Goal: Transaction & Acquisition: Book appointment/travel/reservation

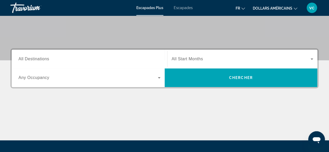
scroll to position [85, 0]
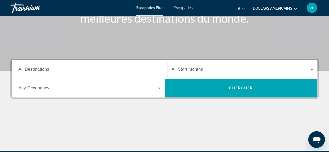
click at [49, 69] on input "Destination All Destinations" at bounding box center [89, 69] width 142 height 6
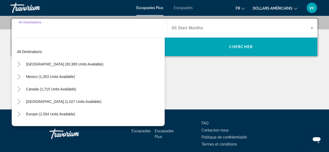
scroll to position [127, 0]
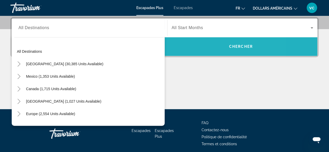
click at [236, 48] on span "Chercher" at bounding box center [241, 46] width 24 height 4
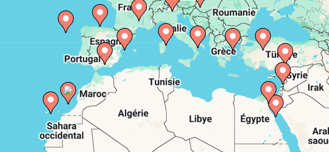
drag, startPoint x: 243, startPoint y: 120, endPoint x: 244, endPoint y: 102, distance: 17.7
click at [244, 102] on div "Pour activer le glissement avec le clavier, appuyez sur Alt+Entrée. Une fois ce…" at bounding box center [164, 130] width 308 height 156
click at [246, 92] on icon "Contenu principal" at bounding box center [246, 92] width 5 height 7
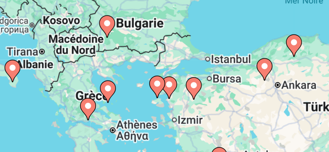
drag, startPoint x: 211, startPoint y: 116, endPoint x: 253, endPoint y: 99, distance: 45.2
click at [253, 99] on div "Pour activer le glissement avec le clavier, appuyez sur Alt+Entrée. Une fois ce…" at bounding box center [164, 130] width 308 height 156
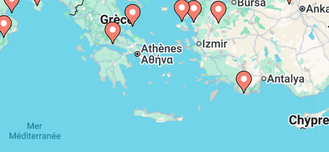
drag, startPoint x: 223, startPoint y: 121, endPoint x: 230, endPoint y: 98, distance: 23.2
click at [230, 98] on div "Pour activer le glissement avec le clavier, appuyez sur Alt+Entrée. Une fois ce…" at bounding box center [164, 130] width 308 height 156
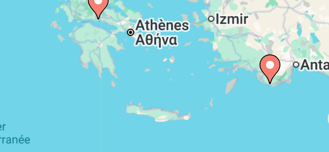
click at [221, 118] on div "Pour activer le glissement avec le clavier, appuyez sur Alt+Entrée. Une fois ce…" at bounding box center [164, 130] width 308 height 156
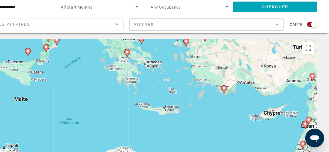
drag, startPoint x: 169, startPoint y: 94, endPoint x: 129, endPoint y: 82, distance: 42.2
click at [129, 82] on div "Pour activer le glissement avec le clavier, appuyez sur Alt+Entrée. Une fois ce…" at bounding box center [164, 130] width 308 height 156
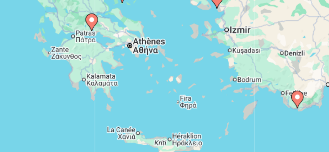
click at [184, 88] on div "Pour activer le glissement avec le clavier, appuyez sur Alt+Entrée. Une fois ce…" at bounding box center [164, 130] width 308 height 156
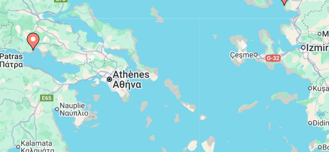
drag, startPoint x: 152, startPoint y: 86, endPoint x: 162, endPoint y: 115, distance: 30.2
click at [162, 115] on div "Pour activer le glissement avec le clavier, appuyez sur Alt+Entrée. Une fois ce…" at bounding box center [164, 130] width 308 height 156
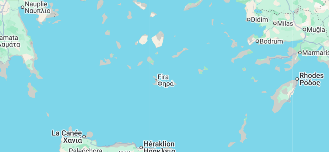
drag, startPoint x: 185, startPoint y: 120, endPoint x: 156, endPoint y: 82, distance: 47.4
click at [156, 82] on div "Pour activer le glissement avec le clavier, appuyez sur Alt+Entrée. Une fois ce…" at bounding box center [164, 130] width 308 height 156
click at [209, 122] on div "Pour activer le glissement avec le clavier, appuyez sur Alt+Entrée. Une fois ce…" at bounding box center [164, 130] width 308 height 156
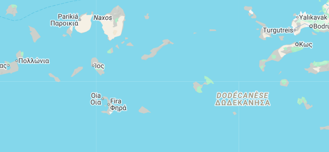
drag, startPoint x: 198, startPoint y: 90, endPoint x: 215, endPoint y: 125, distance: 39.4
click at [215, 125] on div "Pour activer le glissement avec le clavier, appuyez sur Alt+Entrée. Une fois ce…" at bounding box center [164, 130] width 308 height 156
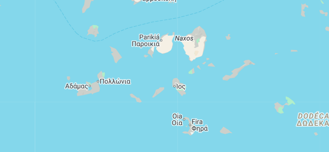
drag, startPoint x: 117, startPoint y: 112, endPoint x: 157, endPoint y: 121, distance: 41.6
click at [157, 121] on div "Pour activer le glissement avec le clavier, appuyez sur Alt+Entrée. Une fois ce…" at bounding box center [164, 130] width 308 height 156
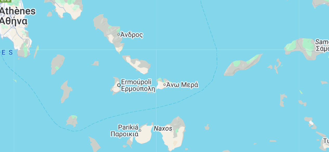
drag, startPoint x: 165, startPoint y: 99, endPoint x: 158, endPoint y: 133, distance: 34.5
click at [158, 133] on div "Contenu principal" at bounding box center [164, 130] width 308 height 156
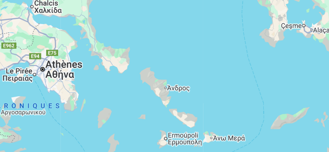
drag, startPoint x: 129, startPoint y: 88, endPoint x: 152, endPoint y: 113, distance: 34.3
click at [152, 113] on div "Pour activer le glissement avec le clavier, appuyez sur Alt+Entrée. Une fois ce…" at bounding box center [164, 130] width 308 height 156
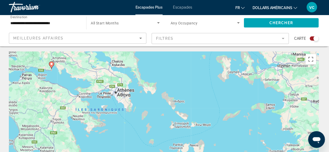
scroll to position [0, 0]
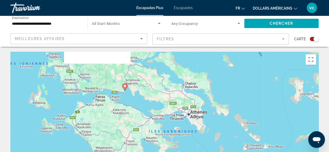
drag, startPoint x: 70, startPoint y: 73, endPoint x: 165, endPoint y: 92, distance: 96.7
click at [145, 94] on div "Pour activer le glissement avec le clavier, appuyez sur Alt+Entrée. Une fois ce…" at bounding box center [164, 130] width 308 height 156
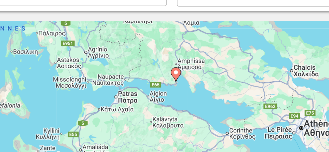
drag, startPoint x: 143, startPoint y: 105, endPoint x: 167, endPoint y: 99, distance: 24.8
click at [167, 99] on div "Pour activer le glissement avec le clavier, appuyez sur Alt+Entrée. Une fois ce…" at bounding box center [164, 130] width 308 height 156
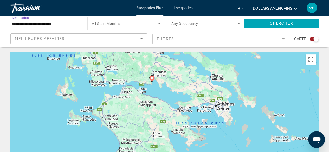
click at [62, 24] on input "**********" at bounding box center [46, 24] width 69 height 6
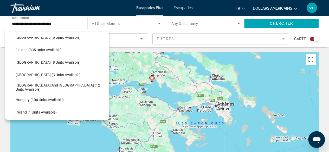
scroll to position [125, 0]
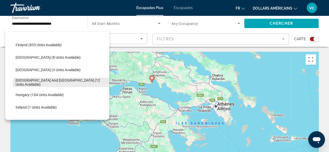
click at [58, 83] on span "Greece and Cyprus (12 units available)" at bounding box center [61, 82] width 91 height 8
type input "**********"
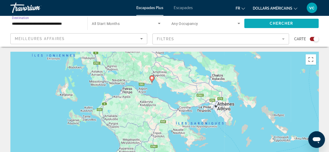
click at [284, 24] on span "Chercher" at bounding box center [281, 23] width 24 height 4
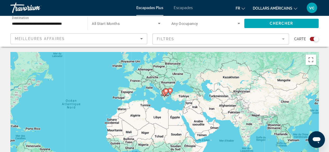
drag, startPoint x: 286, startPoint y: 133, endPoint x: 205, endPoint y: 115, distance: 83.4
click at [205, 115] on div "Pour activer le glissement avec le clavier, appuyez sur Alt+Entrée. Une fois ce…" at bounding box center [164, 130] width 308 height 156
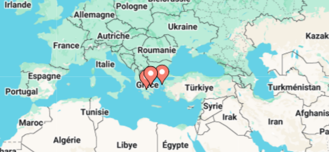
click at [165, 93] on icon "Contenu principal" at bounding box center [165, 92] width 5 height 7
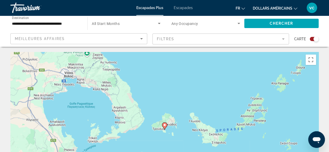
click at [165, 125] on image "Contenu principal" at bounding box center [164, 124] width 3 height 3
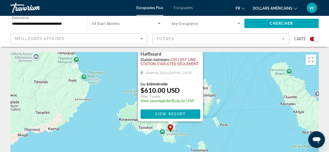
drag, startPoint x: 229, startPoint y: 126, endPoint x: 235, endPoint y: 58, distance: 68.8
click at [235, 58] on div "Pour activer le glissement avec le clavier, appuyez sur Alt+Entrée. Une fois ce…" at bounding box center [164, 130] width 308 height 156
click at [248, 87] on div "Pour activer le glissement avec le clavier, appuyez sur Alt+Entrée. Une fois ce…" at bounding box center [164, 130] width 308 height 156
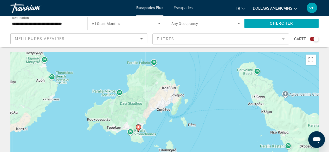
drag, startPoint x: 238, startPoint y: 131, endPoint x: 206, endPoint y: 129, distance: 32.0
click at [206, 129] on div "Pour activer le glissement avec le clavier, appuyez sur Alt+Entrée. Une fois ce…" at bounding box center [164, 130] width 308 height 156
click at [193, 93] on div "Pour activer le glissement avec le clavier, appuyez sur Alt+Entrée. Une fois ce…" at bounding box center [164, 130] width 308 height 156
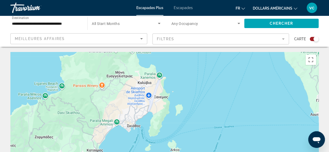
click at [193, 93] on div "Pour activer le glissement avec le clavier, appuyez sur Alt+Entrée. Une fois ce…" at bounding box center [164, 130] width 308 height 156
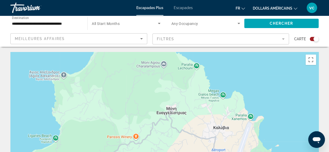
drag, startPoint x: 79, startPoint y: 109, endPoint x: 206, endPoint y: 164, distance: 138.3
click at [206, 152] on html "**********" at bounding box center [164, 76] width 329 height 152
drag, startPoint x: 203, startPoint y: 96, endPoint x: 198, endPoint y: 102, distance: 7.8
click at [198, 102] on div "Contenu principal" at bounding box center [164, 130] width 308 height 156
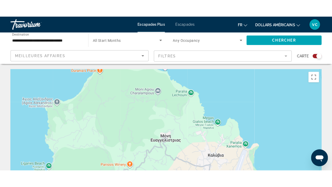
scroll to position [0, 0]
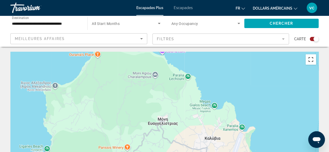
click at [311, 62] on button "Passer en plein écran" at bounding box center [310, 59] width 10 height 10
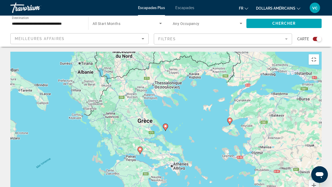
click at [141, 148] on image "Contenu principal" at bounding box center [140, 149] width 3 height 3
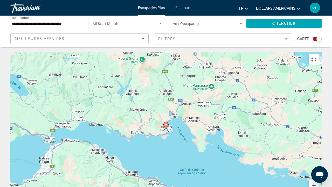
click at [165, 122] on icon "Contenu principal" at bounding box center [166, 125] width 5 height 7
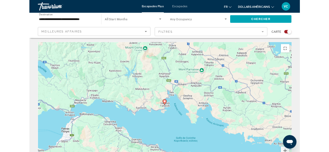
scroll to position [0, 0]
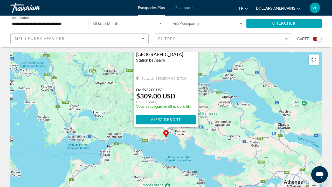
click at [319, 55] on button "Passer en plein écran" at bounding box center [314, 60] width 10 height 10
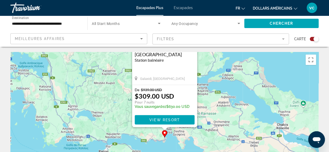
click at [268, 85] on div "Pour activer le glissement avec le clavier, appuyez sur Alt+Entrée. Une fois ce…" at bounding box center [164, 130] width 308 height 156
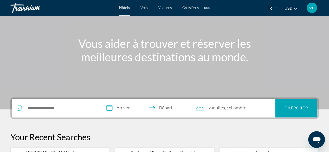
scroll to position [47, 0]
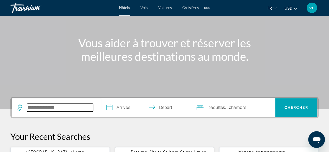
click at [47, 105] on input "Search widget" at bounding box center [60, 108] width 66 height 8
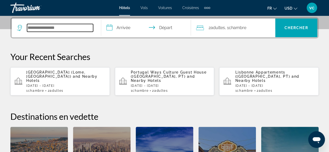
scroll to position [127, 0]
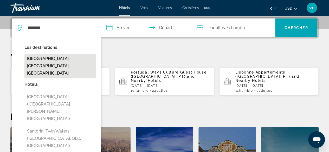
click at [55, 58] on button "[GEOGRAPHIC_DATA], [GEOGRAPHIC_DATA], [GEOGRAPHIC_DATA]" at bounding box center [59, 66] width 71 height 24
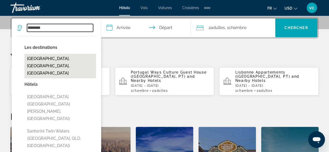
type input "**********"
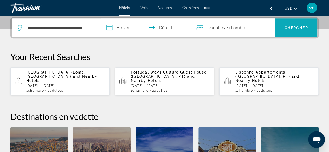
click at [293, 26] on span "Chercher" at bounding box center [296, 28] width 24 height 4
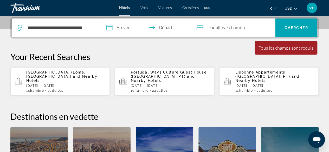
click at [129, 28] on input "**********" at bounding box center [146, 28] width 91 height 20
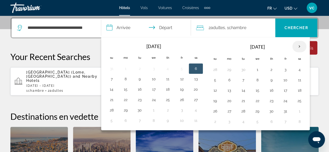
click at [297, 46] on th "Next month" at bounding box center [299, 46] width 14 height 11
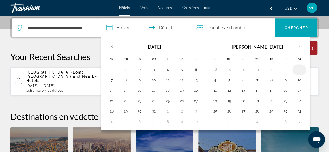
click at [297, 71] on button "3" at bounding box center [299, 69] width 8 height 7
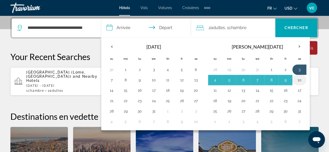
click at [296, 80] on button "10" at bounding box center [299, 79] width 8 height 7
type input "**********"
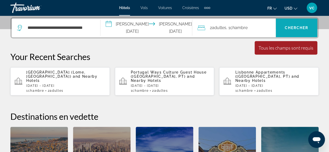
click at [292, 26] on span "Chercher" at bounding box center [296, 28] width 24 height 4
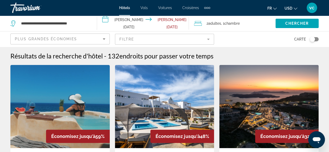
click at [181, 89] on img "Main content" at bounding box center [164, 106] width 99 height 83
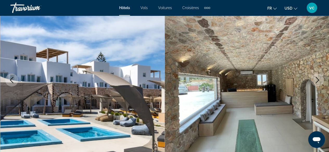
scroll to position [61, 0]
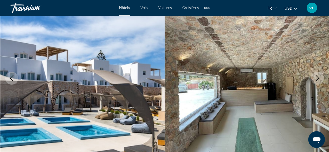
click at [78, 26] on img "Main content" at bounding box center [82, 78] width 164 height 247
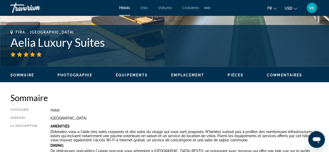
scroll to position [241, 0]
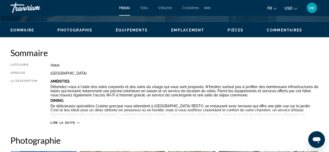
click at [85, 29] on span "Photographie" at bounding box center [74, 30] width 35 height 4
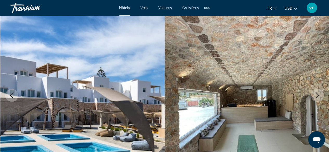
scroll to position [0, 0]
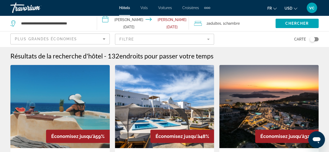
click at [72, 109] on img "Main content" at bounding box center [59, 106] width 99 height 83
